Goal: Task Accomplishment & Management: Use online tool/utility

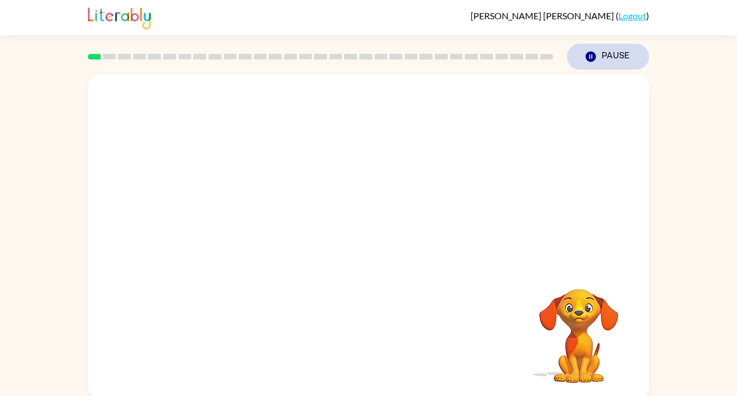
click at [605, 59] on button "Pause Pause" at bounding box center [608, 57] width 82 height 26
click at [588, 49] on button "Pause Pause" at bounding box center [608, 57] width 82 height 26
click at [596, 69] on button "Pause Pause" at bounding box center [608, 57] width 82 height 26
click at [593, 59] on icon "button" at bounding box center [591, 57] width 10 height 10
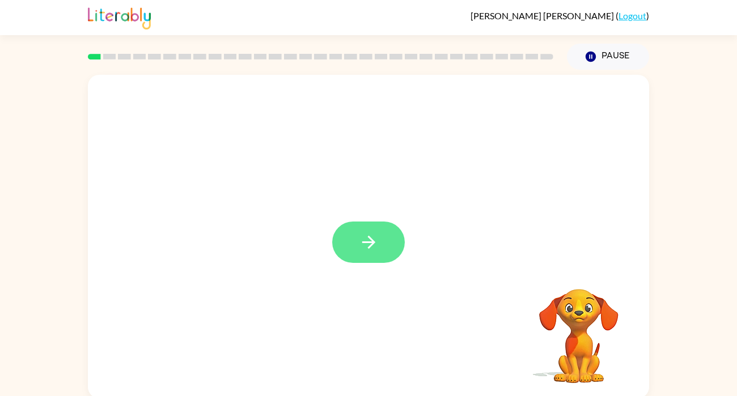
click at [383, 240] on button "button" at bounding box center [368, 242] width 73 height 41
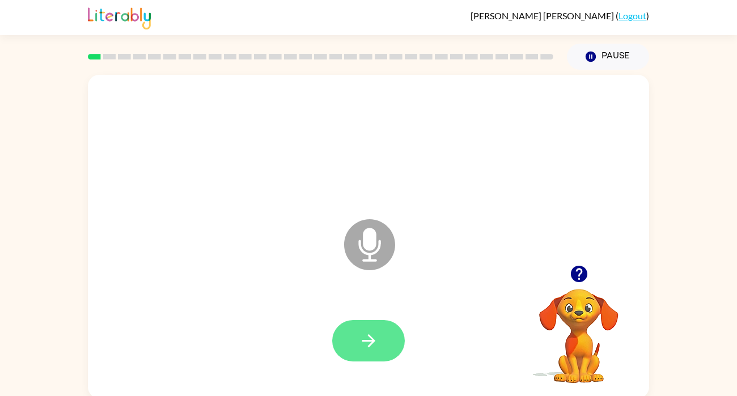
click at [370, 349] on icon "button" at bounding box center [369, 341] width 20 height 20
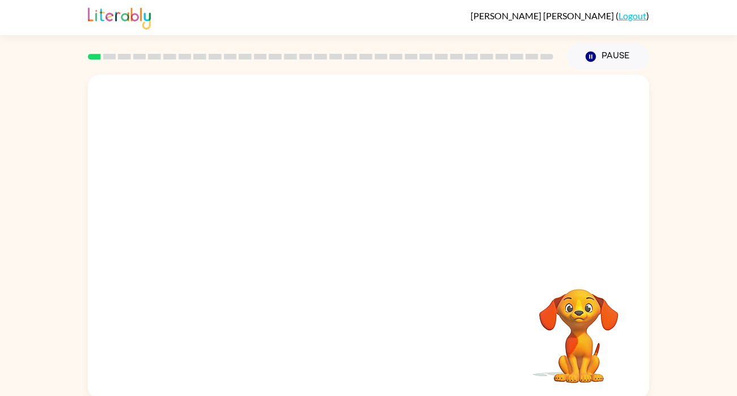
scroll to position [3, 0]
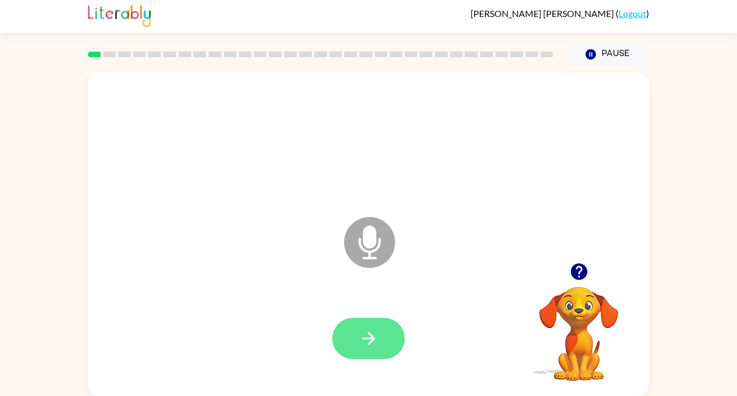
click at [387, 342] on button "button" at bounding box center [368, 338] width 73 height 41
click at [368, 342] on icon "button" at bounding box center [369, 339] width 20 height 20
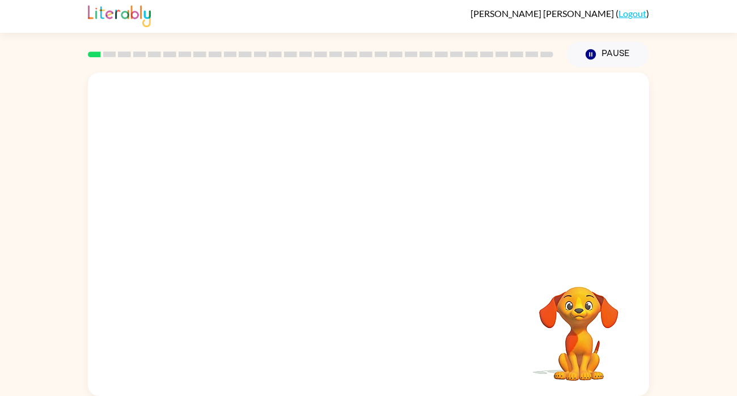
click at [592, 334] on video "Your browser must support playing .mp4 files to use Literably. Please try using…" at bounding box center [578, 325] width 113 height 113
click at [483, 315] on div at bounding box center [368, 338] width 538 height 93
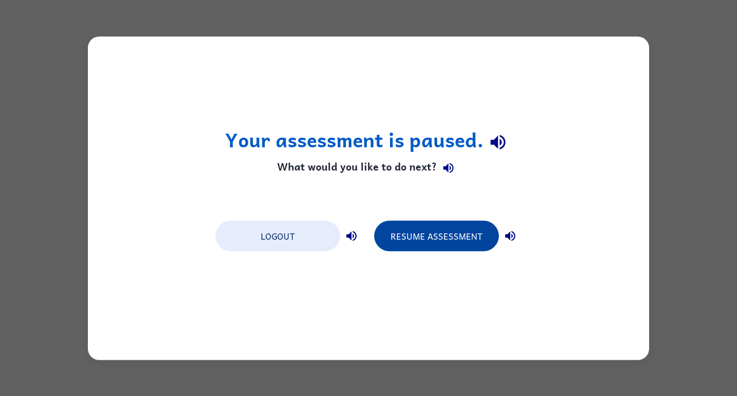
click at [462, 236] on button "Resume Assessment" at bounding box center [436, 235] width 125 height 31
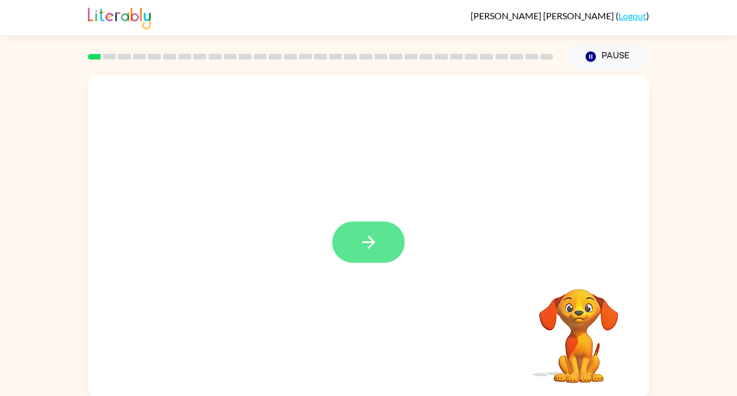
click at [353, 241] on button "button" at bounding box center [368, 242] width 73 height 41
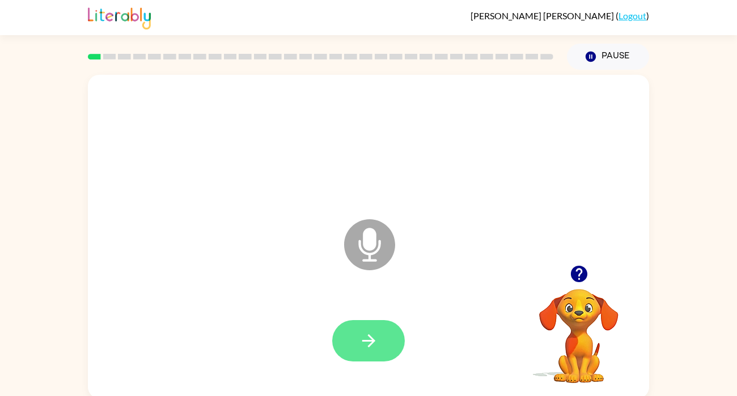
click at [379, 358] on button "button" at bounding box center [368, 340] width 73 height 41
click at [368, 335] on icon "button" at bounding box center [368, 340] width 13 height 13
click at [369, 346] on icon "button" at bounding box center [368, 340] width 13 height 13
click at [363, 346] on icon "button" at bounding box center [369, 341] width 20 height 20
click at [367, 349] on icon "button" at bounding box center [369, 341] width 20 height 20
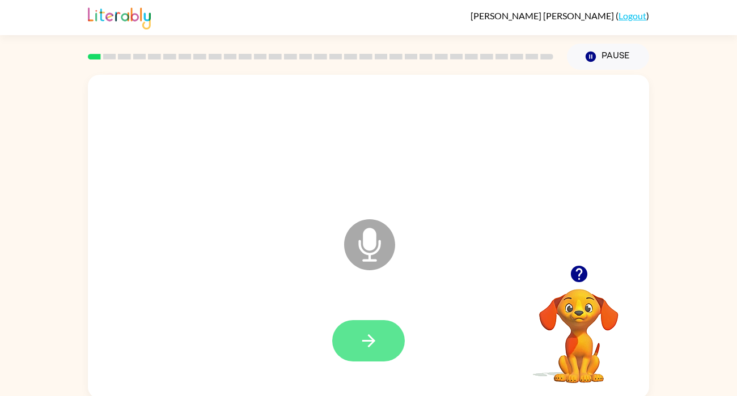
click at [360, 349] on icon "button" at bounding box center [369, 341] width 20 height 20
click at [372, 345] on icon "button" at bounding box center [369, 341] width 20 height 20
click at [374, 354] on button "button" at bounding box center [368, 340] width 73 height 41
click at [368, 346] on icon "button" at bounding box center [368, 340] width 13 height 13
click at [393, 344] on button "button" at bounding box center [368, 340] width 73 height 41
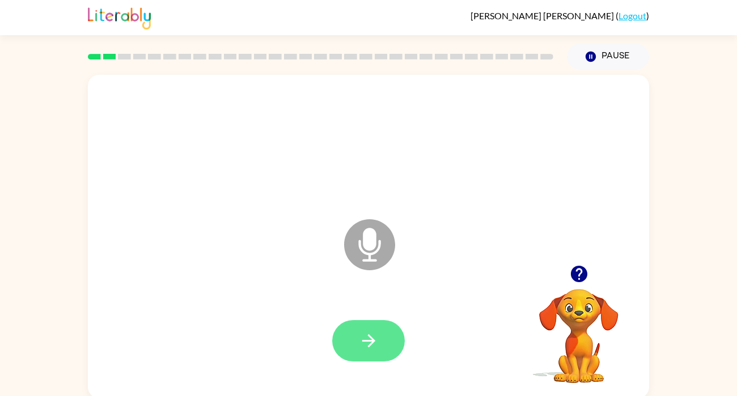
click at [396, 357] on button "button" at bounding box center [368, 340] width 73 height 41
click at [364, 341] on icon "button" at bounding box center [368, 340] width 13 height 13
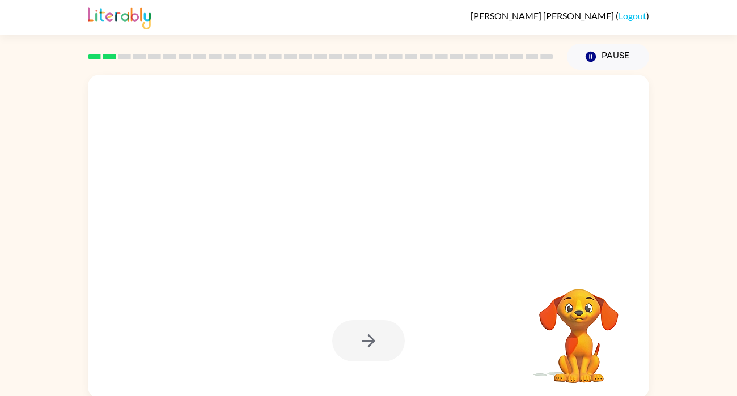
scroll to position [3, 0]
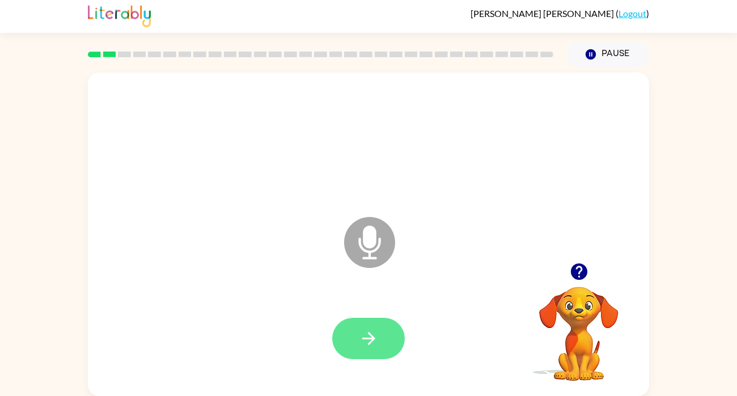
click at [379, 342] on button "button" at bounding box center [368, 338] width 73 height 41
click at [368, 346] on icon "button" at bounding box center [369, 339] width 20 height 20
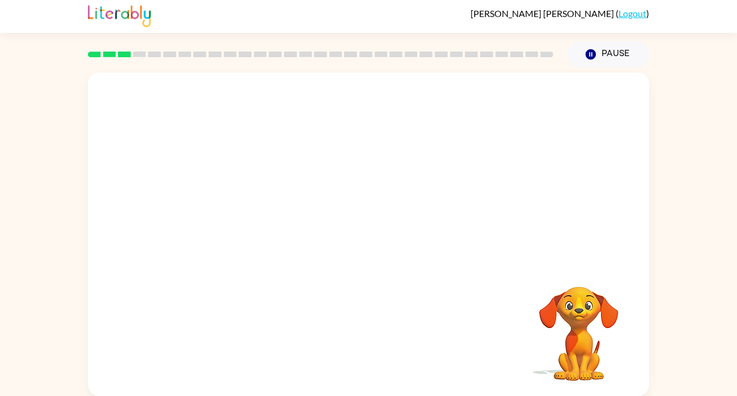
scroll to position [0, 0]
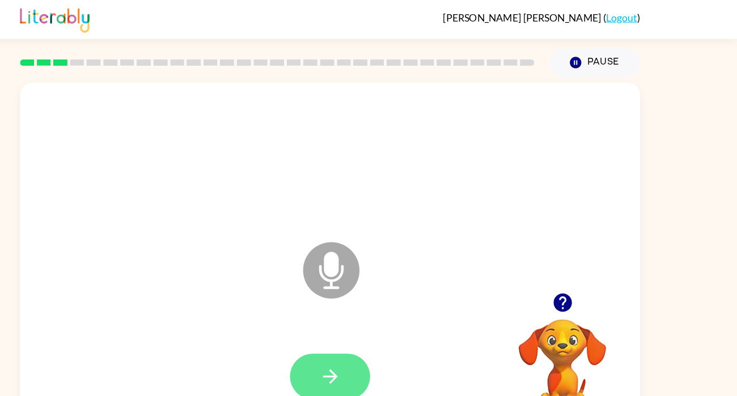
click at [368, 338] on icon "button" at bounding box center [369, 341] width 20 height 20
click at [380, 341] on button "button" at bounding box center [368, 340] width 73 height 41
click at [379, 350] on button "button" at bounding box center [368, 340] width 73 height 41
click at [385, 334] on button "button" at bounding box center [368, 340] width 73 height 41
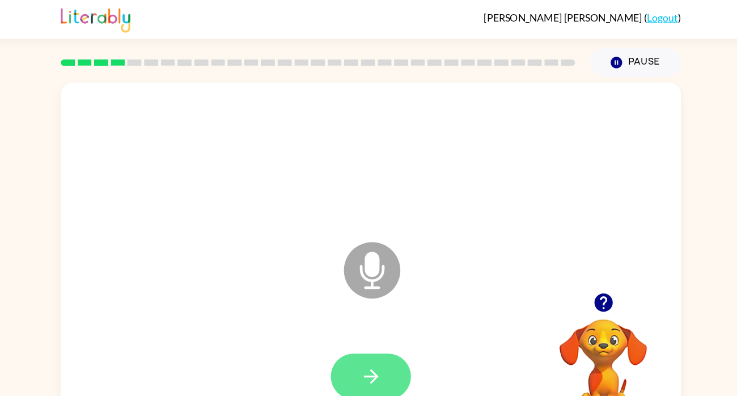
click at [377, 333] on icon "button" at bounding box center [369, 341] width 20 height 20
click at [380, 339] on button "button" at bounding box center [368, 340] width 73 height 41
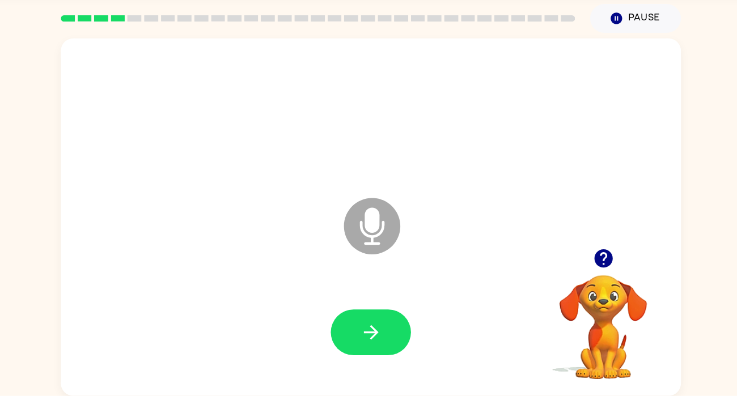
scroll to position [3, 0]
click at [359, 342] on icon "button" at bounding box center [369, 339] width 20 height 20
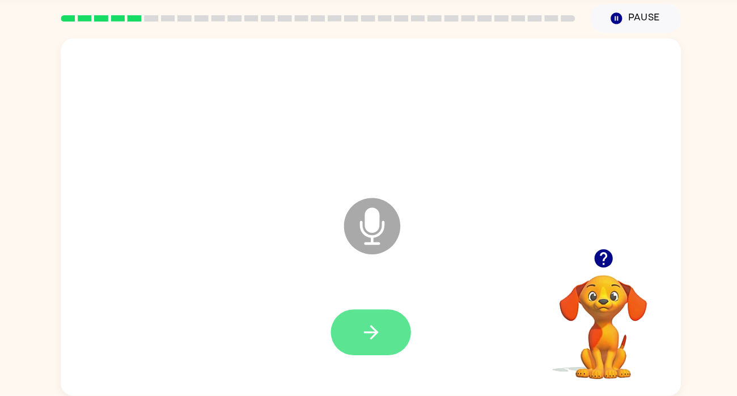
click at [369, 345] on icon "button" at bounding box center [369, 339] width 20 height 20
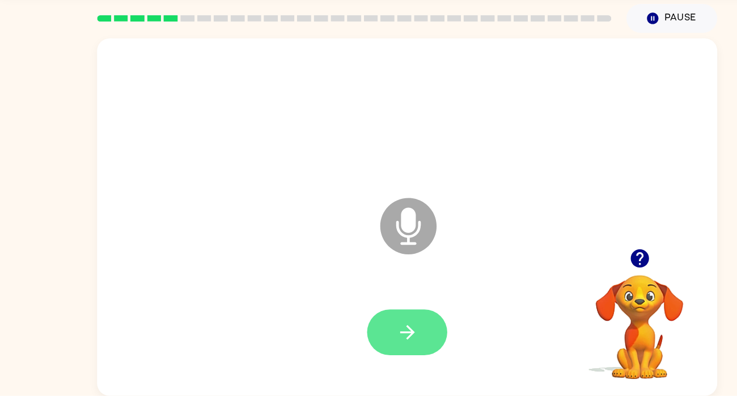
click at [374, 345] on icon "button" at bounding box center [369, 339] width 20 height 20
click at [370, 341] on icon "button" at bounding box center [368, 338] width 13 height 13
click at [346, 357] on button "button" at bounding box center [368, 338] width 73 height 41
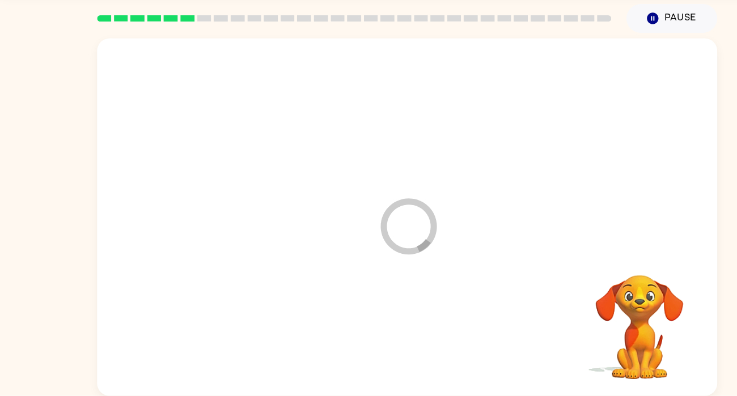
click at [383, 340] on div at bounding box center [368, 338] width 538 height 93
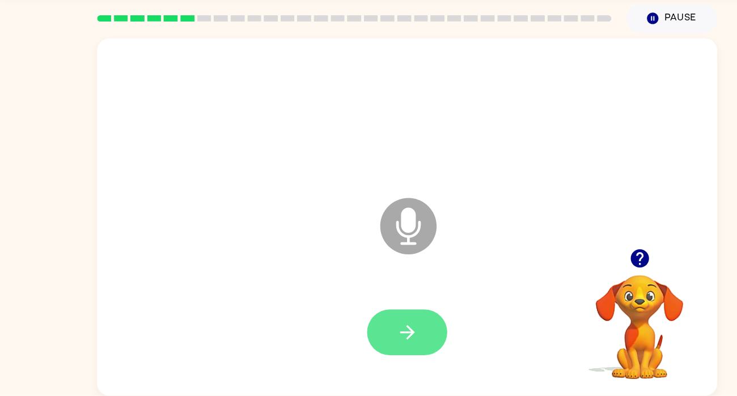
click at [371, 341] on icon "button" at bounding box center [368, 338] width 13 height 13
click at [377, 345] on icon "button" at bounding box center [369, 339] width 20 height 20
click at [376, 339] on icon "button" at bounding box center [369, 339] width 20 height 20
click at [401, 341] on button "button" at bounding box center [368, 338] width 73 height 41
click at [369, 340] on icon "button" at bounding box center [369, 339] width 20 height 20
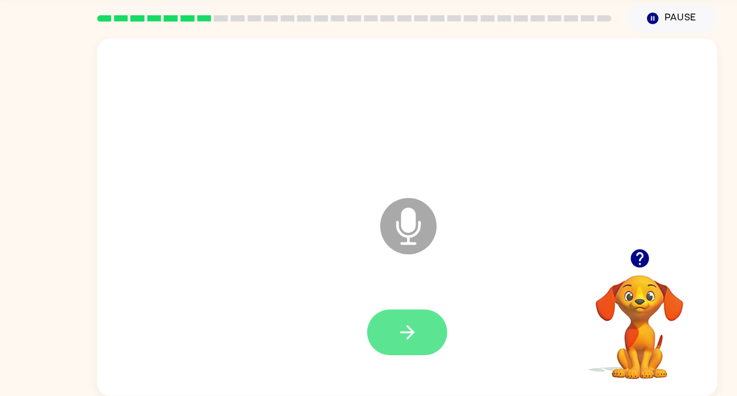
click at [378, 346] on icon "button" at bounding box center [369, 339] width 20 height 20
click at [358, 350] on button "button" at bounding box center [368, 338] width 73 height 41
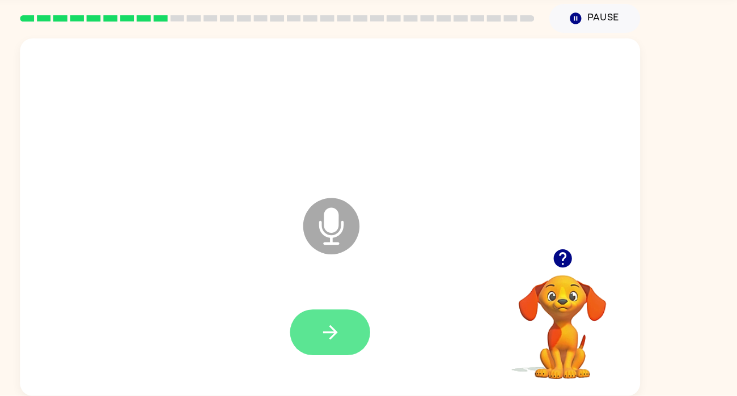
click at [387, 337] on button "button" at bounding box center [368, 338] width 73 height 41
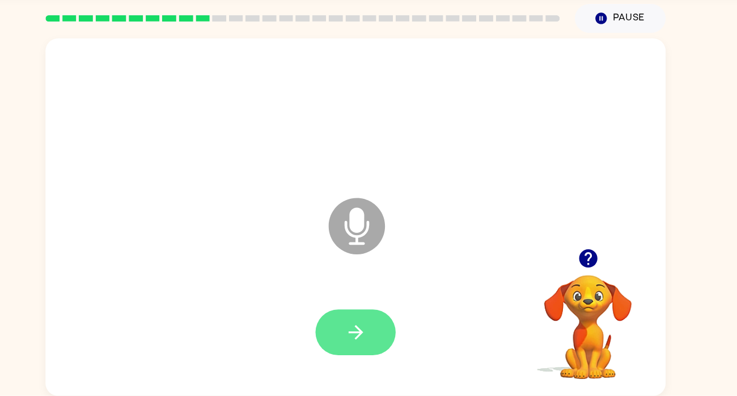
click at [376, 346] on icon "button" at bounding box center [369, 339] width 20 height 20
click at [379, 339] on button "button" at bounding box center [368, 338] width 73 height 41
click at [380, 339] on button "button" at bounding box center [368, 338] width 73 height 41
click at [366, 336] on icon "button" at bounding box center [369, 339] width 20 height 20
click at [383, 356] on button "button" at bounding box center [368, 338] width 73 height 41
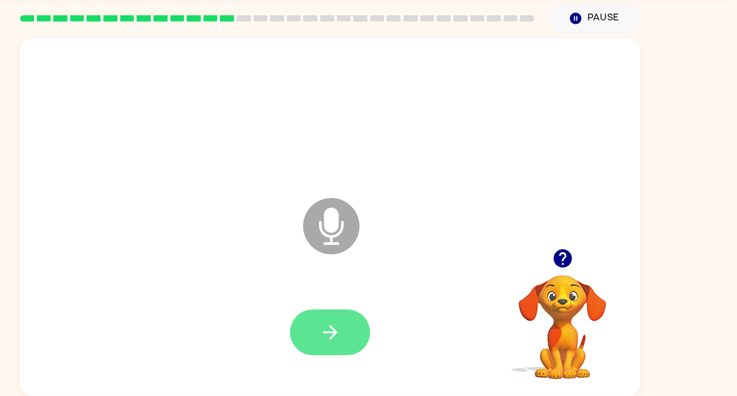
click at [363, 338] on icon "button" at bounding box center [368, 338] width 13 height 13
click at [371, 330] on icon "button" at bounding box center [369, 339] width 20 height 20
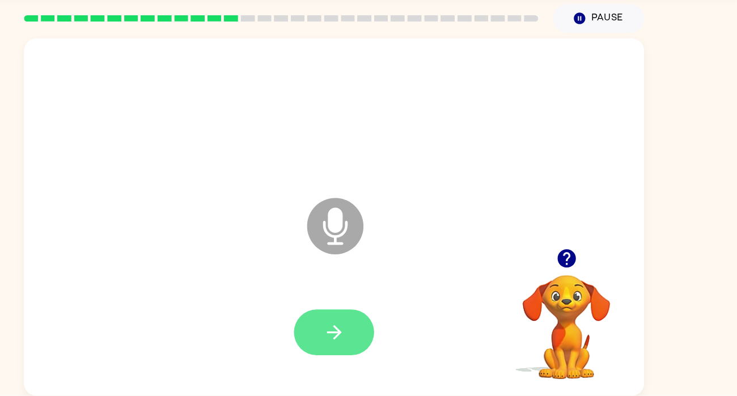
click at [374, 335] on icon "button" at bounding box center [369, 339] width 20 height 20
click at [379, 358] on button "button" at bounding box center [368, 338] width 73 height 41
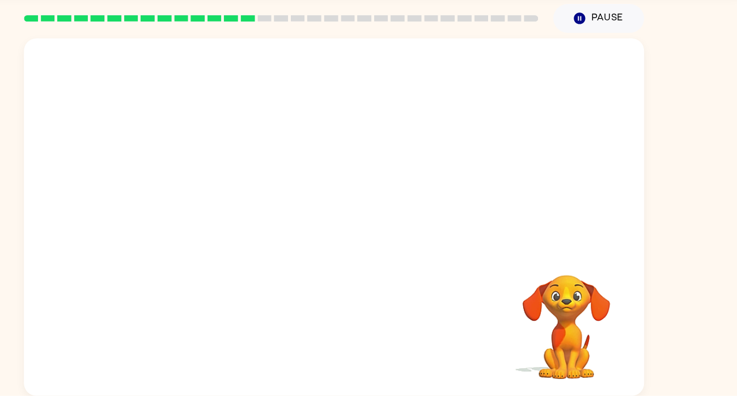
click at [577, 339] on video "Your browser must support playing .mp4 files to use Literably. Please try using…" at bounding box center [578, 325] width 113 height 113
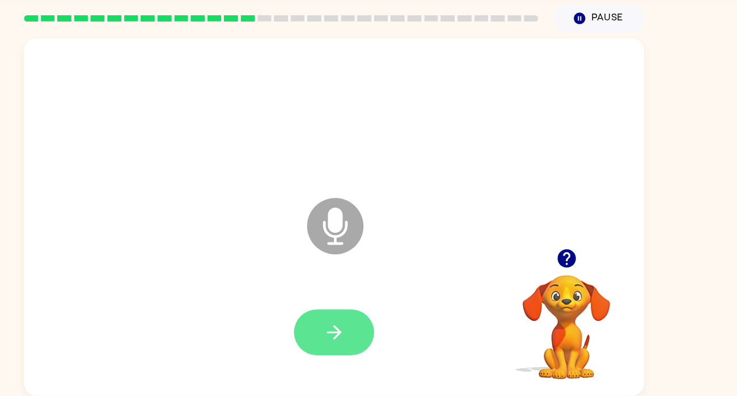
click at [362, 333] on icon "button" at bounding box center [369, 339] width 20 height 20
click at [361, 338] on icon "button" at bounding box center [369, 339] width 20 height 20
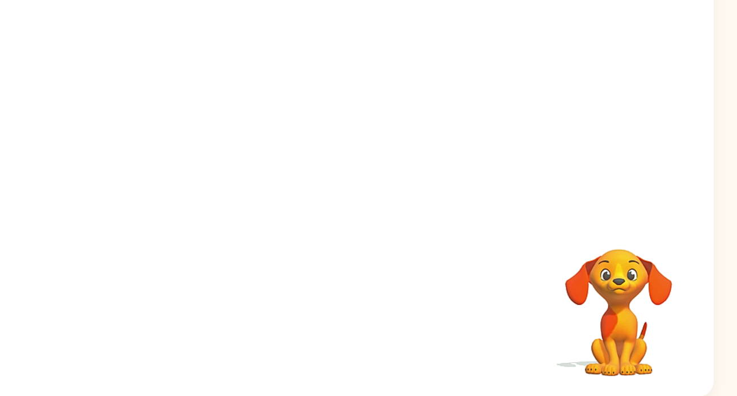
click at [541, 338] on video "Your browser must support playing .mp4 files to use Literably. Please try using…" at bounding box center [578, 325] width 113 height 113
click at [598, 336] on video "Your browser must support playing .mp4 files to use Literably. Please try using…" at bounding box center [578, 325] width 113 height 113
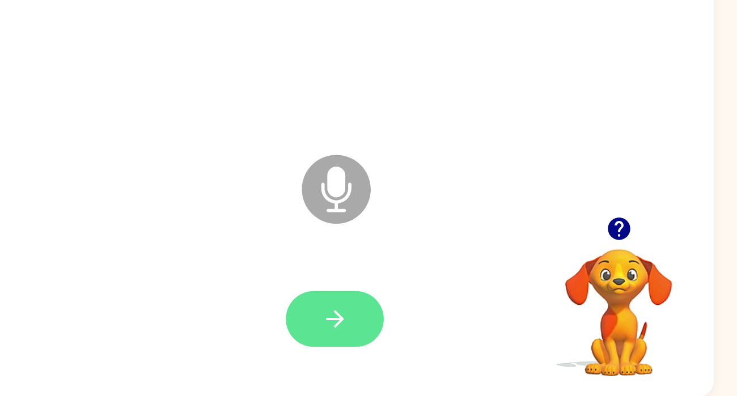
click at [360, 343] on icon "button" at bounding box center [369, 339] width 20 height 20
click at [383, 338] on button "button" at bounding box center [368, 338] width 73 height 41
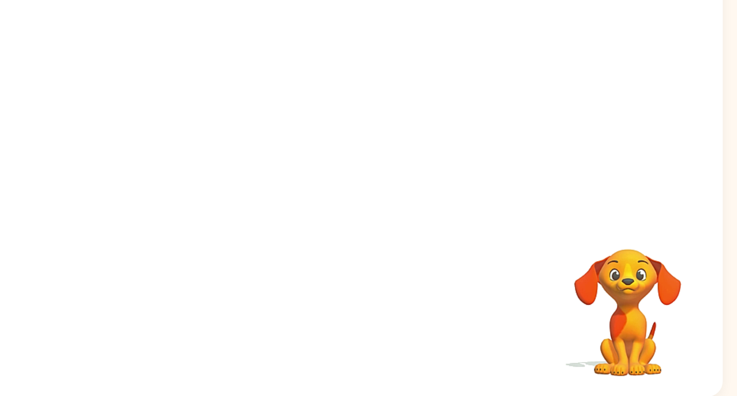
scroll to position [1, 0]
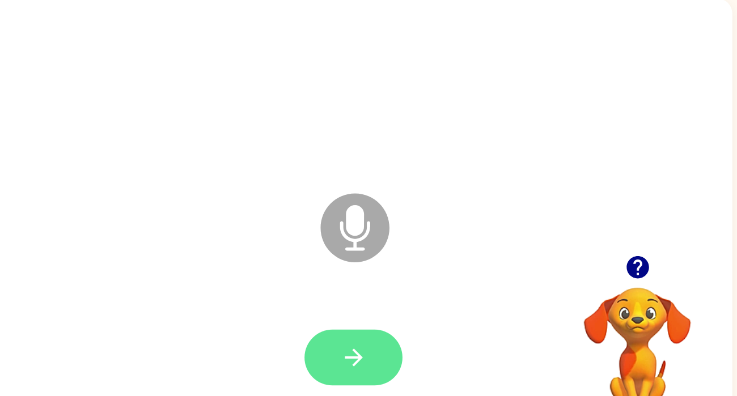
click at [388, 336] on button "button" at bounding box center [368, 340] width 73 height 41
click at [360, 339] on icon "button" at bounding box center [369, 340] width 20 height 20
click at [381, 349] on button "button" at bounding box center [368, 340] width 73 height 41
click at [366, 335] on icon "button" at bounding box center [369, 340] width 20 height 20
click at [373, 348] on icon "button" at bounding box center [369, 340] width 20 height 20
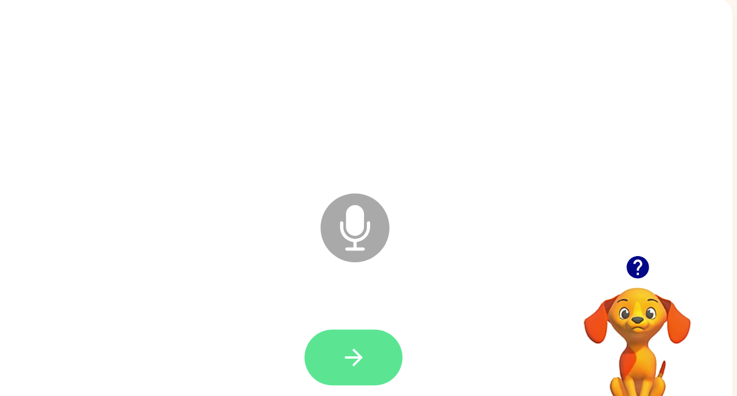
click at [379, 353] on button "button" at bounding box center [368, 340] width 73 height 41
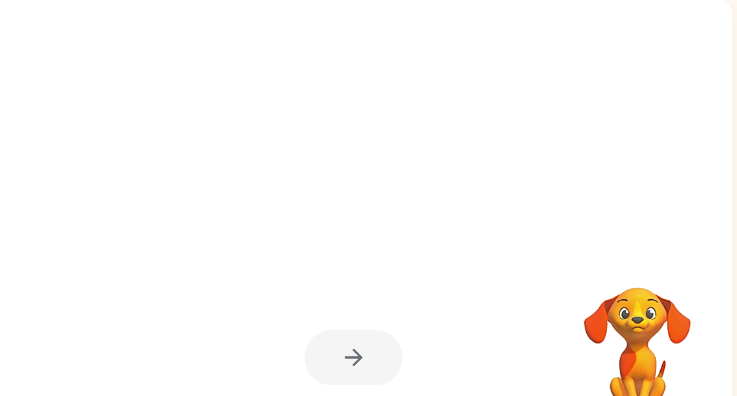
scroll to position [3, 0]
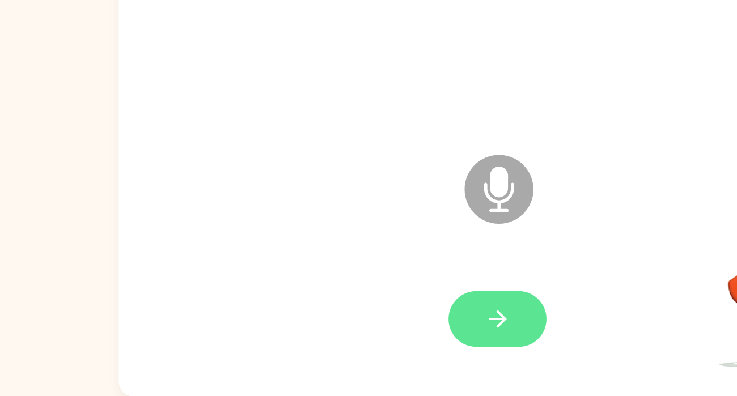
click at [365, 334] on icon "button" at bounding box center [369, 339] width 20 height 20
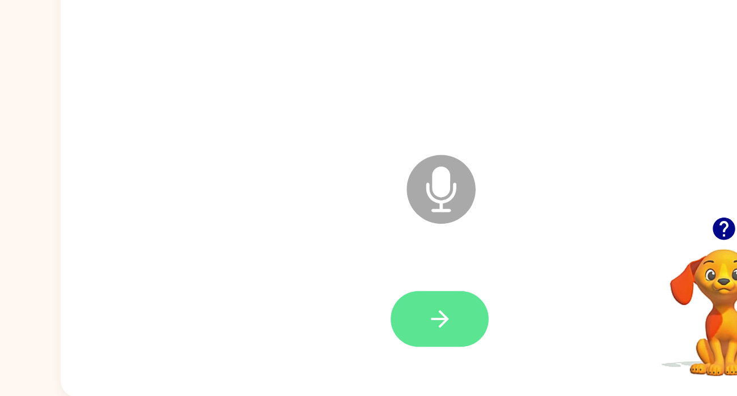
click at [369, 342] on icon "button" at bounding box center [368, 338] width 13 height 13
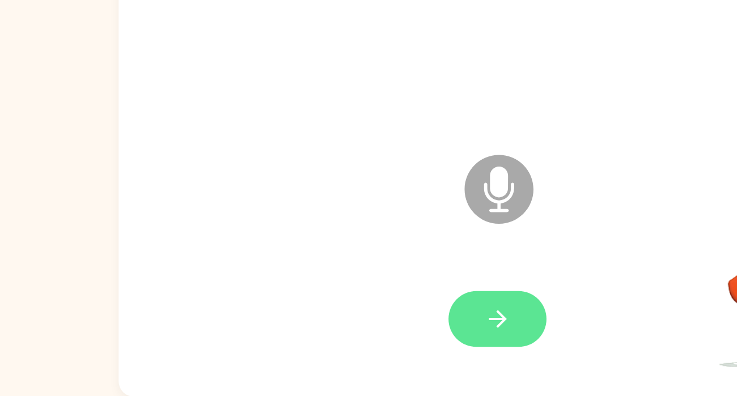
click at [377, 350] on button "button" at bounding box center [368, 338] width 73 height 41
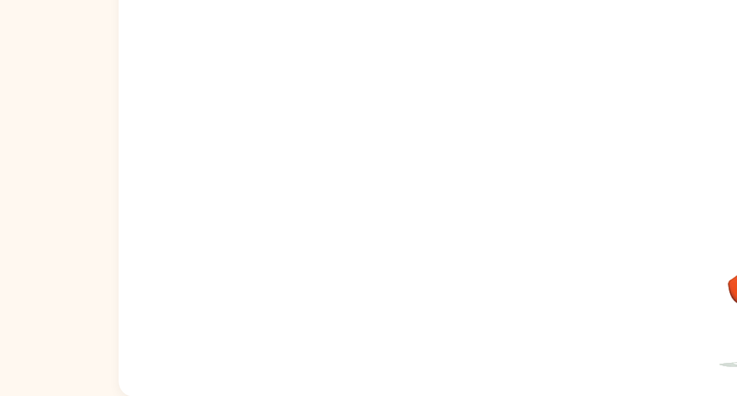
click at [364, 324] on div at bounding box center [368, 338] width 538 height 93
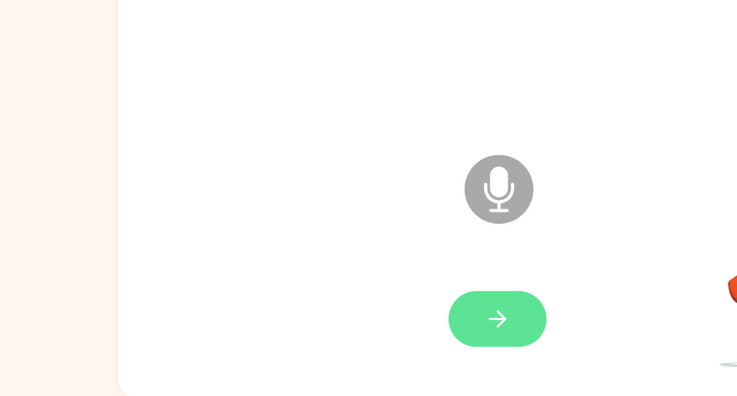
click at [373, 337] on icon "button" at bounding box center [368, 338] width 13 height 13
click at [376, 342] on icon "button" at bounding box center [369, 339] width 20 height 20
click at [359, 339] on icon "button" at bounding box center [369, 339] width 20 height 20
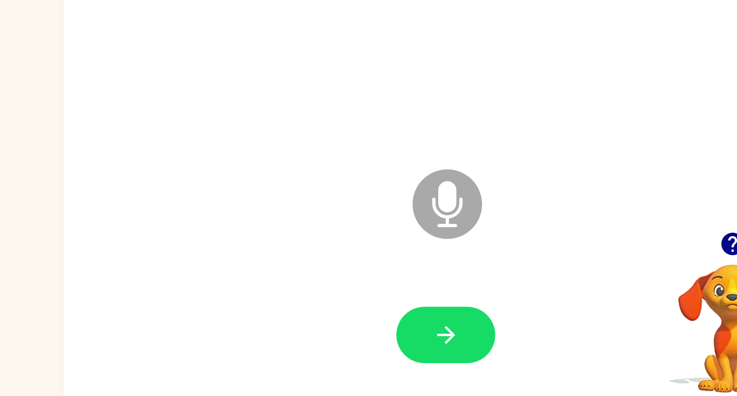
scroll to position [2, 0]
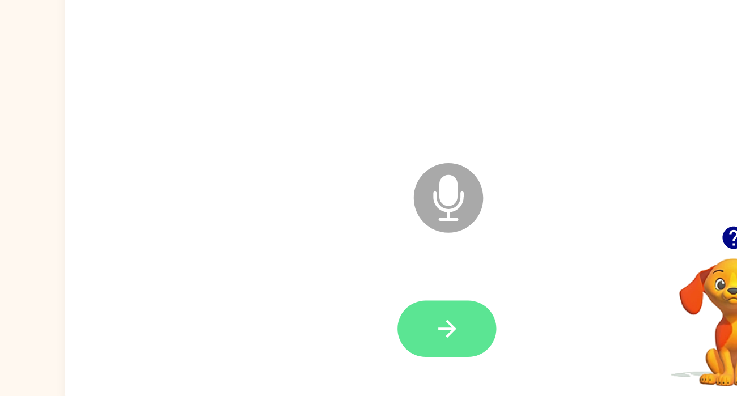
click at [377, 347] on icon "button" at bounding box center [369, 339] width 20 height 20
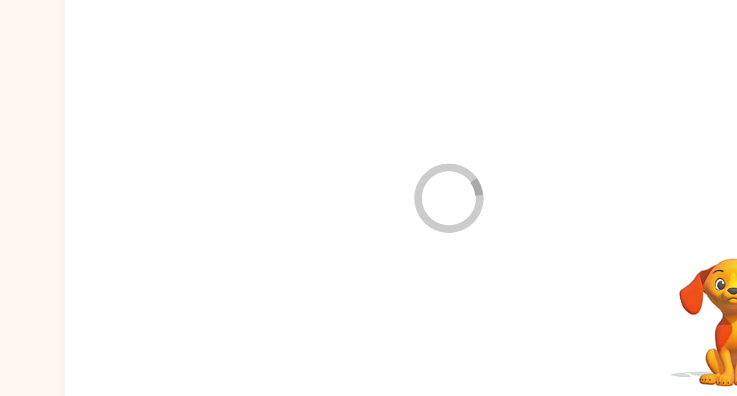
scroll to position [0, 0]
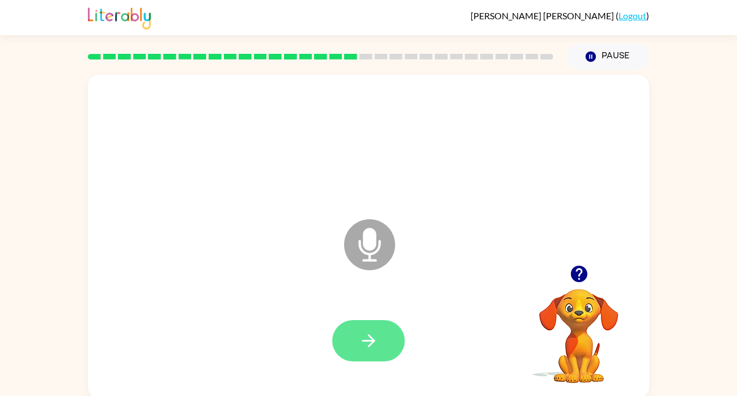
click at [366, 346] on icon "button" at bounding box center [369, 341] width 20 height 20
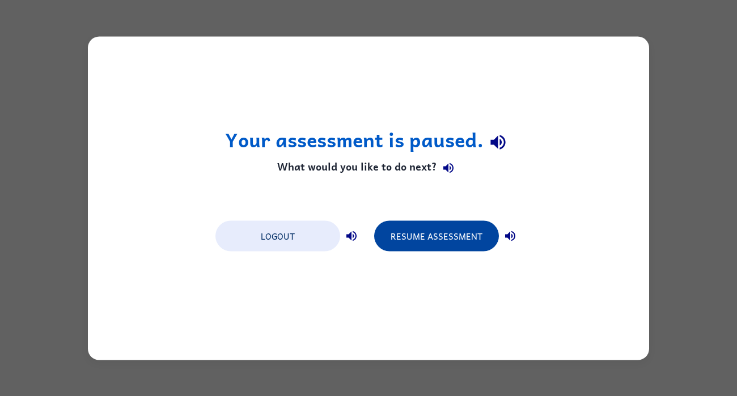
click at [471, 237] on button "Resume Assessment" at bounding box center [436, 235] width 125 height 31
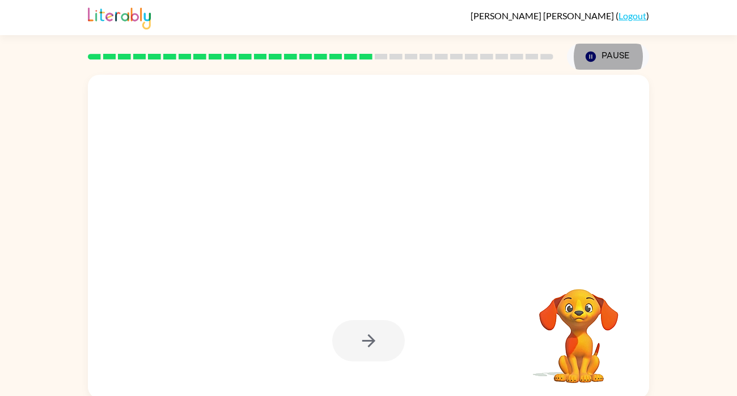
click at [567, 44] on button "Pause Pause" at bounding box center [608, 57] width 82 height 26
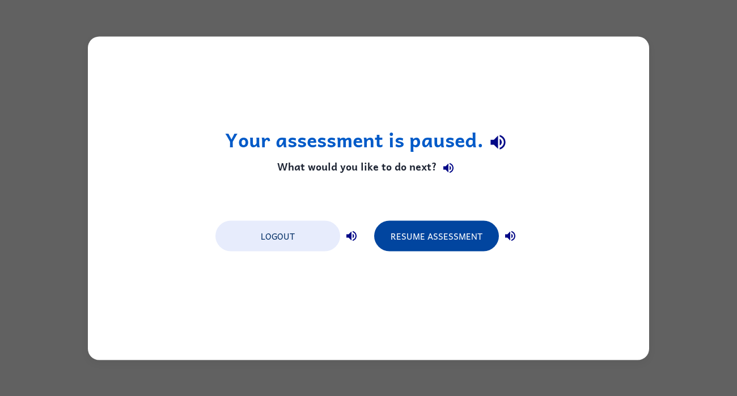
click at [480, 235] on button "Resume Assessment" at bounding box center [436, 235] width 125 height 31
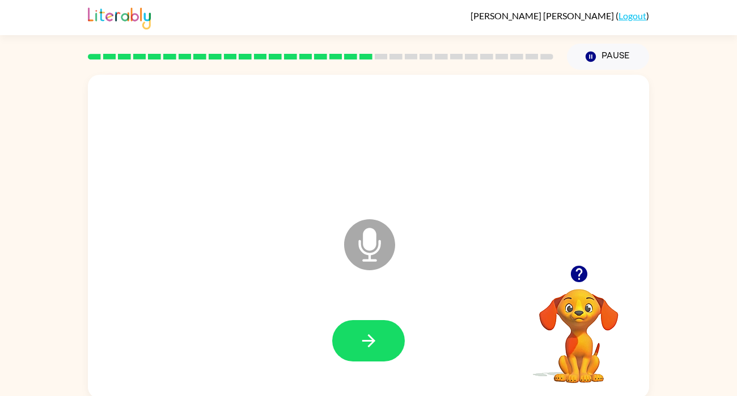
click at [402, 329] on div at bounding box center [368, 340] width 73 height 41
click at [380, 345] on button "button" at bounding box center [368, 340] width 73 height 41
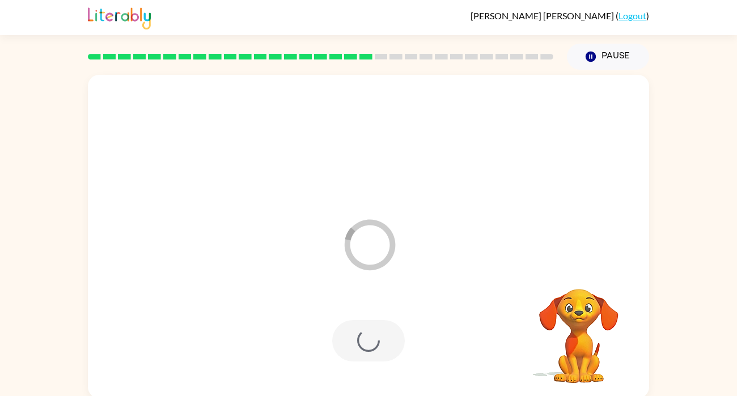
click at [375, 350] on div at bounding box center [368, 340] width 73 height 41
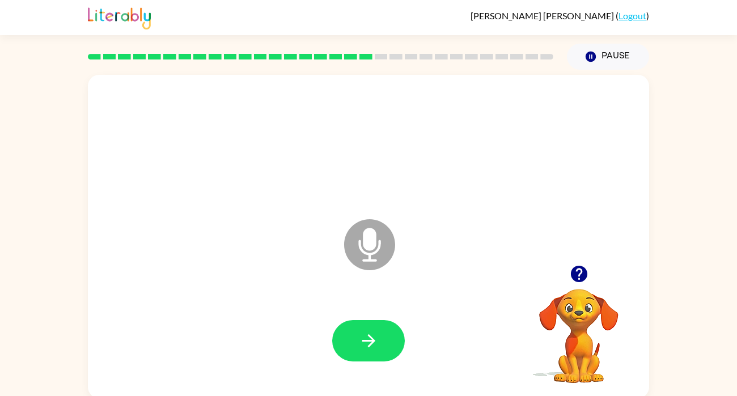
scroll to position [3, 0]
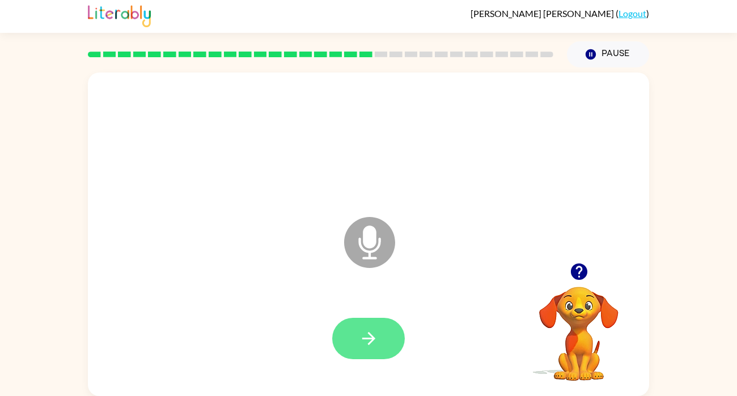
click at [380, 328] on button "button" at bounding box center [368, 338] width 73 height 41
click at [371, 347] on icon "button" at bounding box center [369, 339] width 20 height 20
click at [363, 342] on icon "button" at bounding box center [369, 339] width 20 height 20
click at [374, 345] on icon "button" at bounding box center [369, 339] width 20 height 20
click at [388, 330] on button "button" at bounding box center [368, 338] width 73 height 41
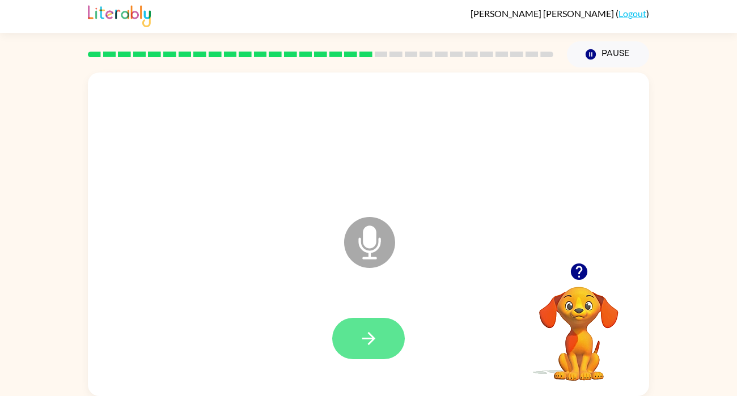
click at [374, 339] on icon "button" at bounding box center [369, 339] width 20 height 20
click at [368, 334] on icon "button" at bounding box center [369, 339] width 20 height 20
click at [372, 353] on button "button" at bounding box center [368, 338] width 73 height 41
click at [377, 344] on icon "button" at bounding box center [369, 339] width 20 height 20
click at [369, 344] on icon "button" at bounding box center [369, 339] width 20 height 20
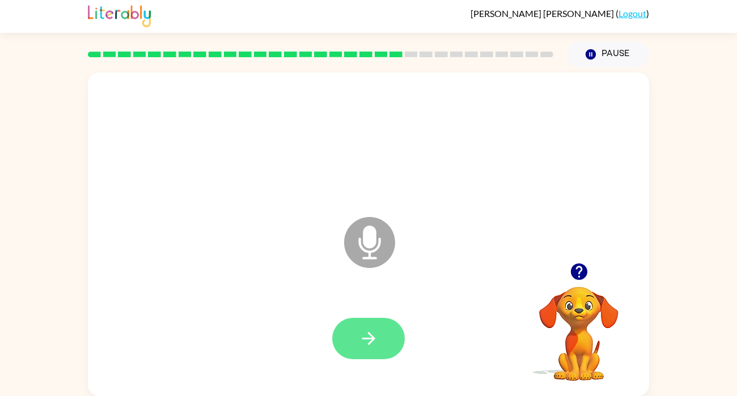
click at [373, 347] on icon "button" at bounding box center [369, 339] width 20 height 20
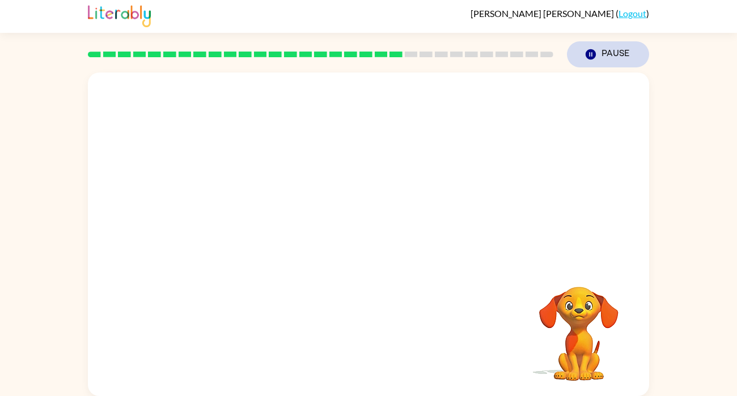
click at [614, 56] on button "Pause Pause" at bounding box center [608, 54] width 82 height 26
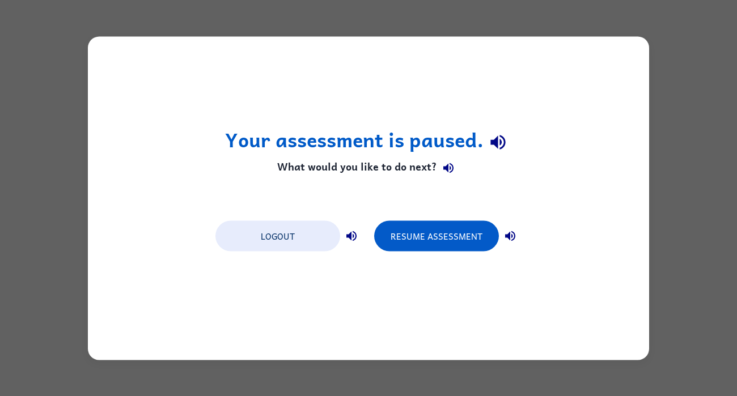
scroll to position [0, 0]
click at [453, 242] on button "Resume Assessment" at bounding box center [436, 235] width 125 height 31
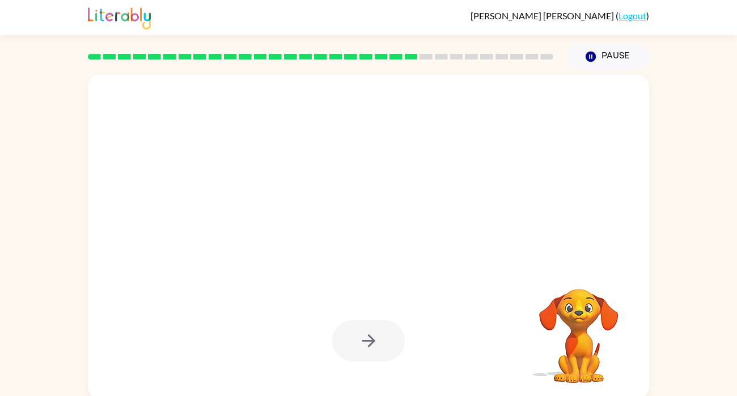
scroll to position [3, 0]
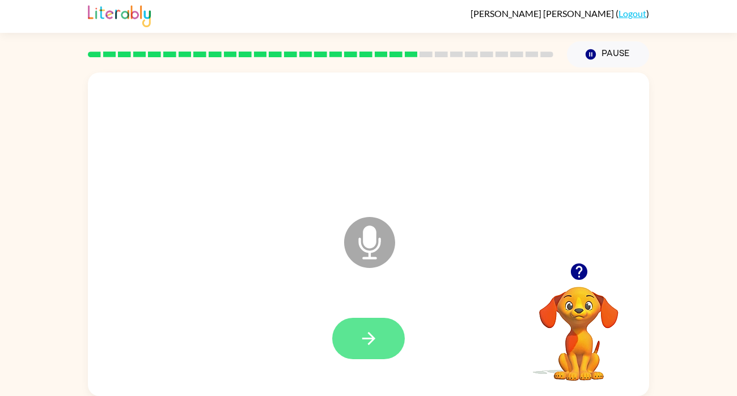
click at [376, 333] on icon "button" at bounding box center [369, 339] width 20 height 20
click at [367, 338] on icon "button" at bounding box center [368, 338] width 13 height 13
click at [368, 343] on icon "button" at bounding box center [368, 338] width 13 height 13
click at [388, 337] on button "button" at bounding box center [368, 338] width 73 height 41
click at [377, 331] on icon "button" at bounding box center [369, 339] width 20 height 20
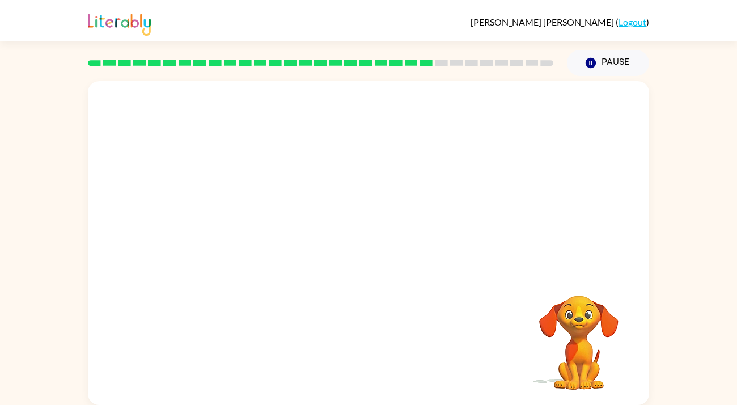
scroll to position [0, 0]
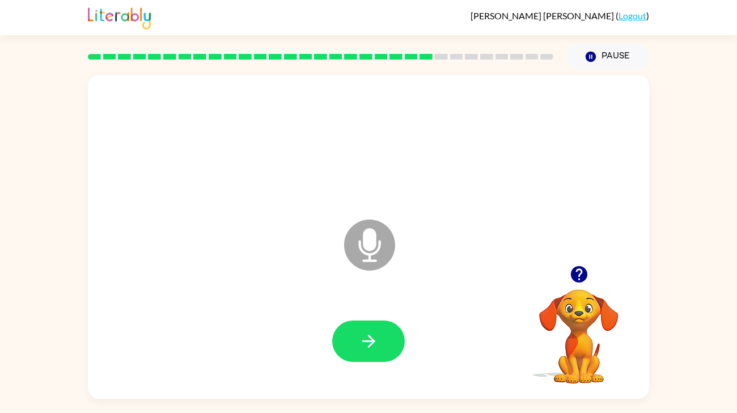
click at [361, 351] on icon "button" at bounding box center [369, 341] width 20 height 20
click at [377, 355] on button "button" at bounding box center [368, 340] width 73 height 41
click at [358, 362] on button "button" at bounding box center [368, 340] width 73 height 41
click at [342, 362] on button "button" at bounding box center [368, 340] width 73 height 41
click at [371, 347] on icon "button" at bounding box center [368, 340] width 13 height 13
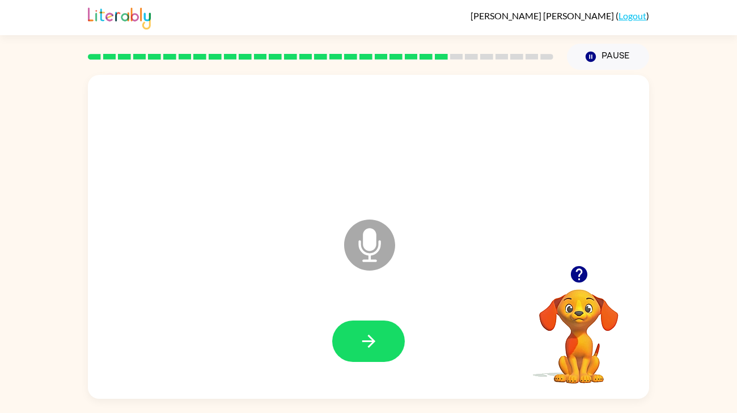
click at [371, 362] on button "button" at bounding box center [368, 340] width 73 height 41
click at [359, 351] on icon "button" at bounding box center [369, 341] width 20 height 20
click at [370, 347] on icon "button" at bounding box center [368, 340] width 13 height 13
click at [357, 362] on button "button" at bounding box center [368, 340] width 73 height 41
click at [368, 351] on icon "button" at bounding box center [369, 341] width 20 height 20
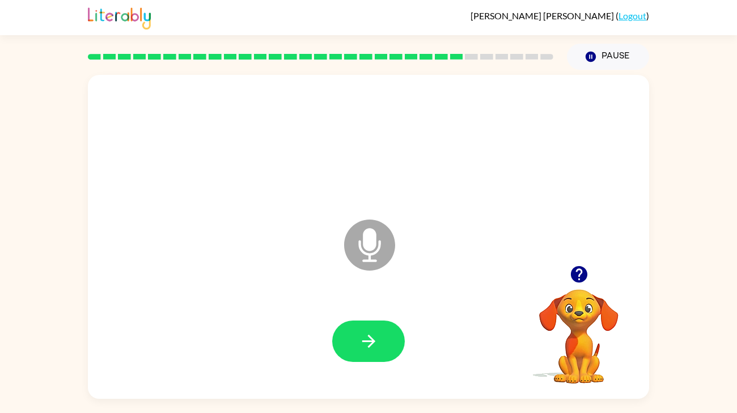
click at [353, 362] on button "button" at bounding box center [368, 340] width 73 height 41
click at [365, 351] on icon "button" at bounding box center [369, 341] width 20 height 20
click at [350, 362] on button "button" at bounding box center [368, 340] width 73 height 41
click at [363, 362] on button "button" at bounding box center [368, 340] width 73 height 41
click at [357, 362] on button "button" at bounding box center [368, 340] width 73 height 41
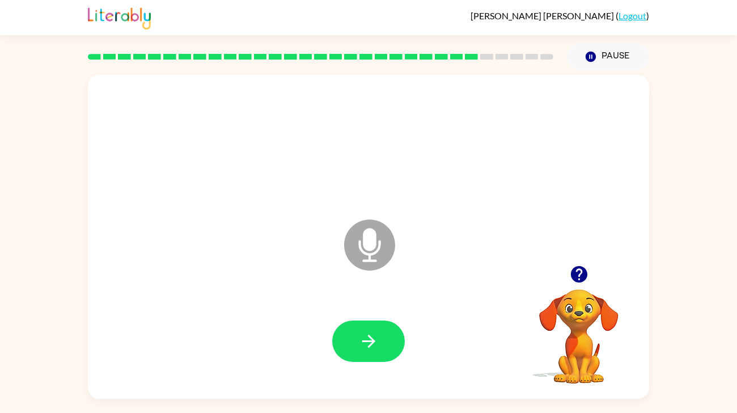
click at [353, 362] on button "button" at bounding box center [368, 340] width 73 height 41
click at [377, 351] on icon "button" at bounding box center [369, 341] width 20 height 20
click at [368, 362] on button "button" at bounding box center [368, 340] width 73 height 41
click at [370, 347] on icon "button" at bounding box center [368, 340] width 13 height 13
click at [364, 351] on icon "button" at bounding box center [369, 341] width 20 height 20
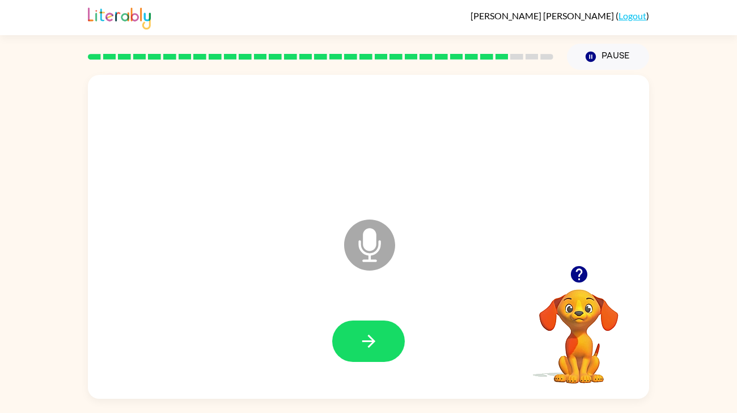
click at [375, 351] on icon "button" at bounding box center [369, 341] width 20 height 20
click at [596, 62] on icon "Pause" at bounding box center [590, 56] width 12 height 12
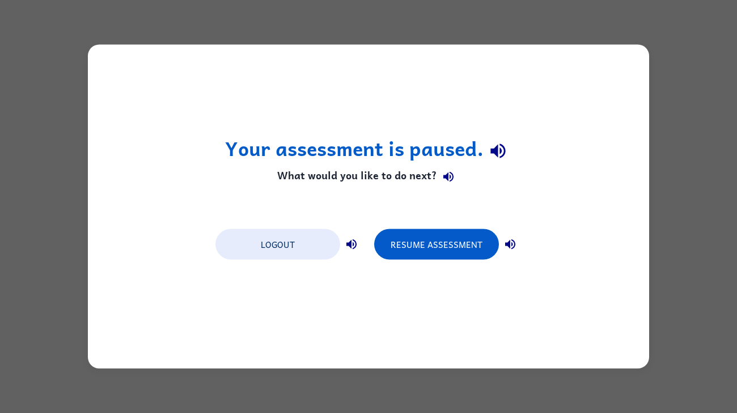
click at [485, 250] on button "Resume Assessment" at bounding box center [436, 244] width 125 height 31
click at [418, 253] on button "Resume Assessment" at bounding box center [436, 244] width 125 height 31
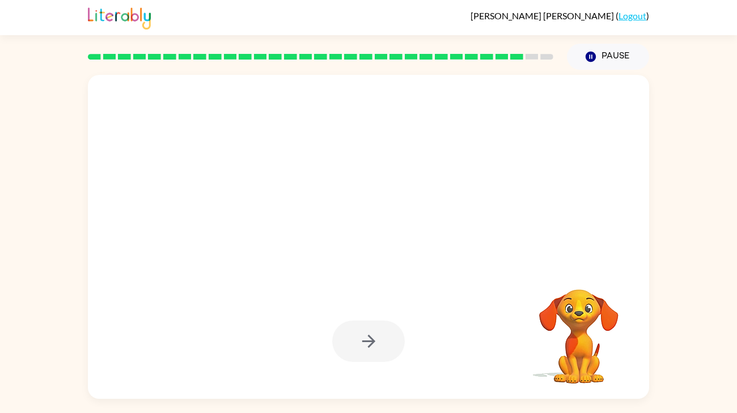
click at [586, 58] on icon "button" at bounding box center [591, 57] width 10 height 10
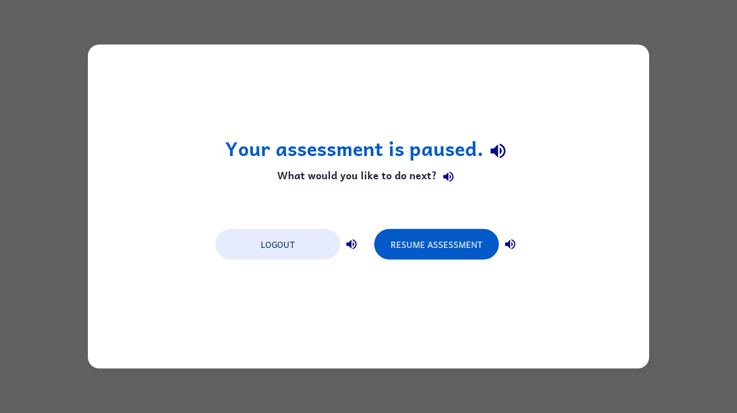
click at [427, 250] on button "Resume Assessment" at bounding box center [436, 244] width 125 height 31
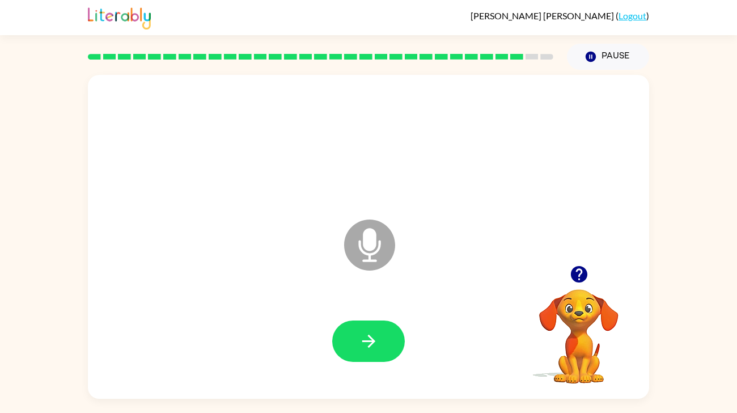
click at [373, 351] on icon "button" at bounding box center [369, 341] width 20 height 20
click at [375, 351] on icon "button" at bounding box center [369, 341] width 20 height 20
click at [364, 351] on icon "button" at bounding box center [369, 341] width 20 height 20
click at [376, 362] on button "button" at bounding box center [368, 340] width 73 height 41
click at [392, 362] on button "button" at bounding box center [368, 340] width 73 height 41
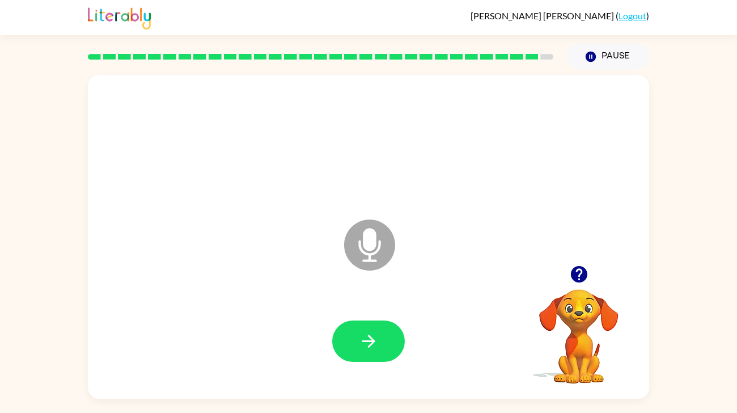
click at [360, 349] on button "button" at bounding box center [368, 340] width 73 height 41
click at [353, 362] on button "button" at bounding box center [368, 340] width 73 height 41
click at [359, 351] on icon "button" at bounding box center [369, 341] width 20 height 20
click at [353, 362] on button "button" at bounding box center [368, 340] width 73 height 41
